Goal: Information Seeking & Learning: Learn about a topic

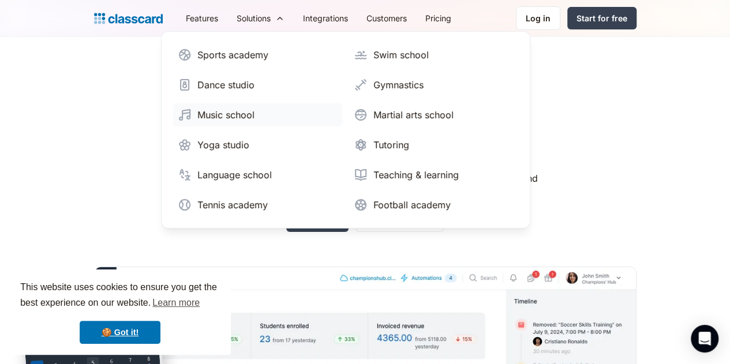
click at [197, 109] on div "Music school" at bounding box center [225, 115] width 57 height 14
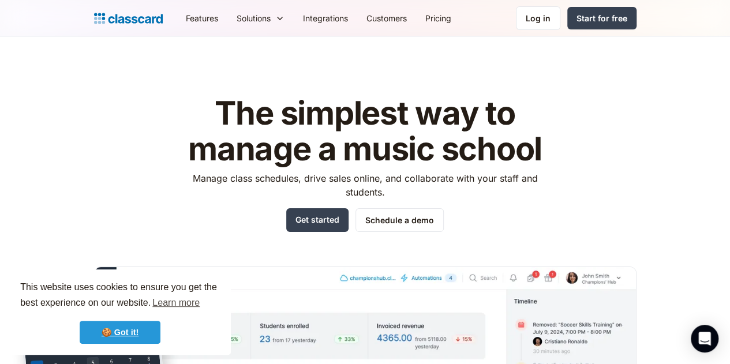
click at [109, 336] on link "🍪 Got it!" at bounding box center [120, 332] width 81 height 23
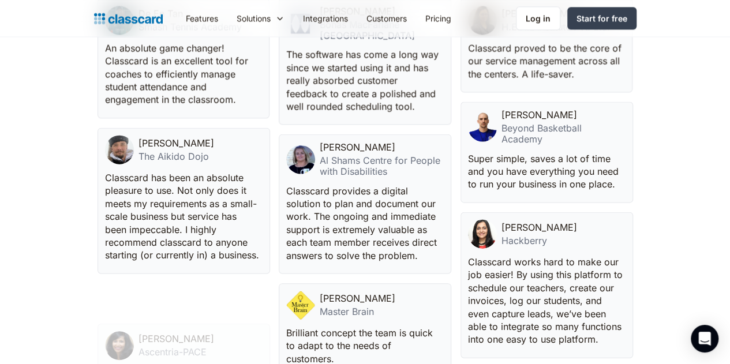
scroll to position [3060, 0]
